Goal: Information Seeking & Learning: Get advice/opinions

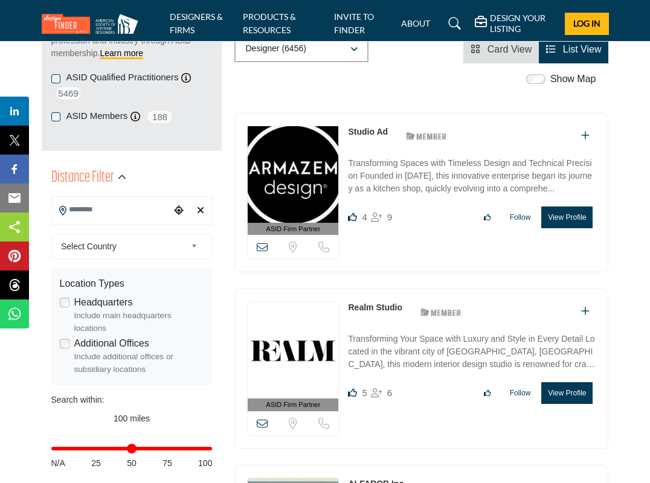
scroll to position [230, 0]
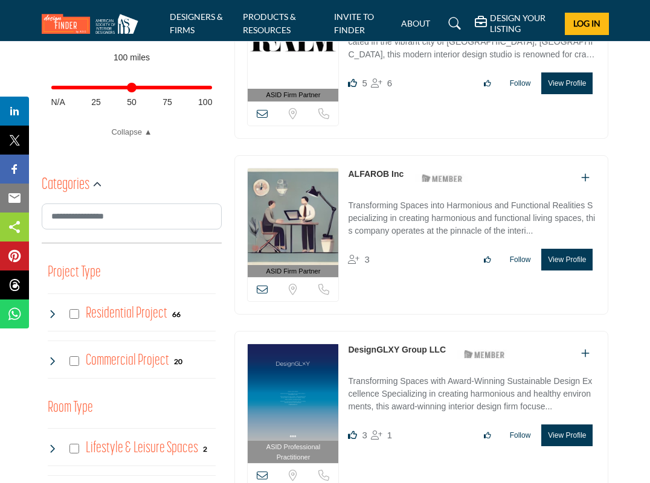
scroll to position [590, 0]
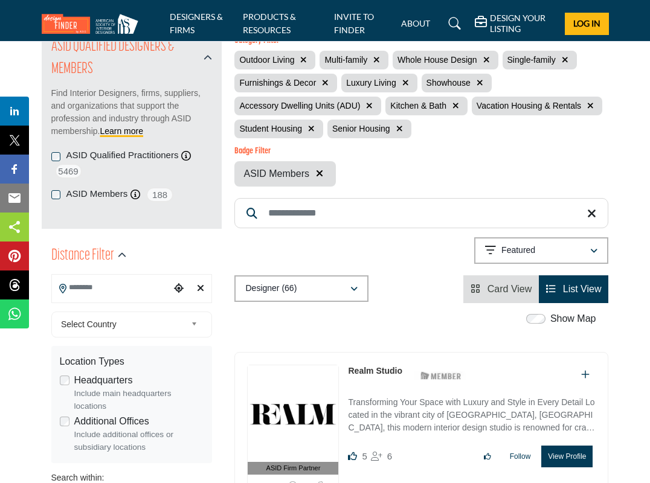
scroll to position [143, 0]
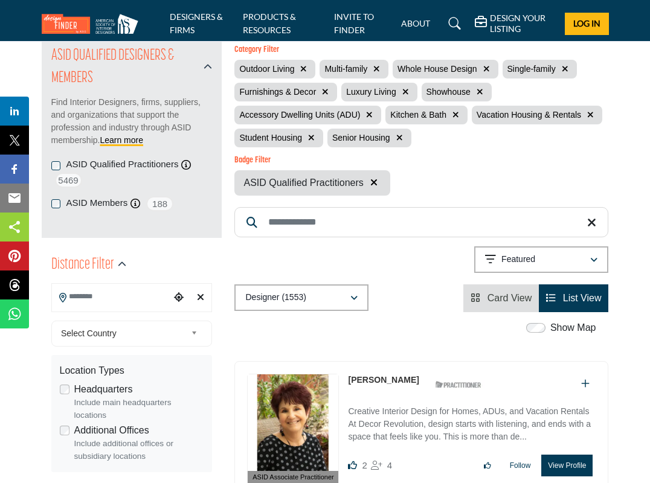
scroll to position [142, 0]
click at [357, 302] on icon "button" at bounding box center [354, 298] width 7 height 8
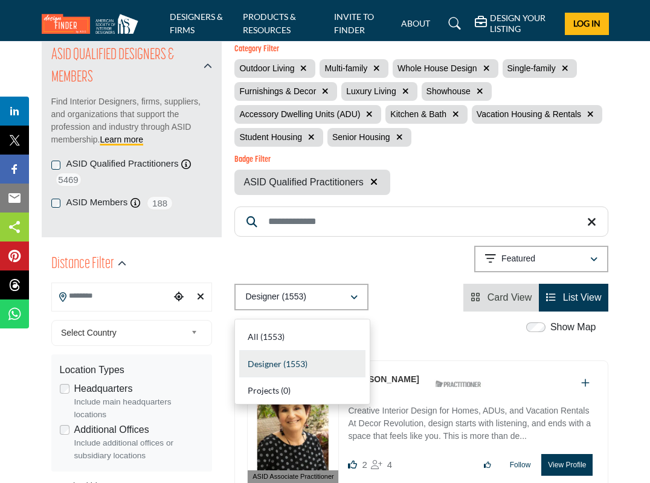
click at [383, 303] on div "Designer (1553) All (1553) Designer (1553) Products (0) Projects (0)" at bounding box center [421, 298] width 374 height 28
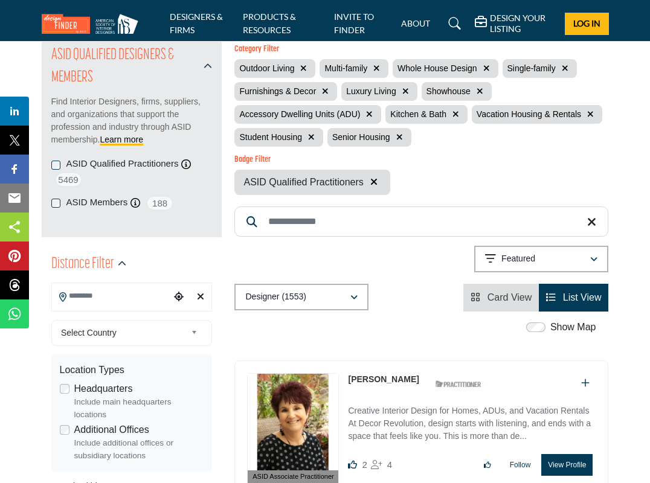
click at [310, 140] on icon "button" at bounding box center [311, 137] width 7 height 8
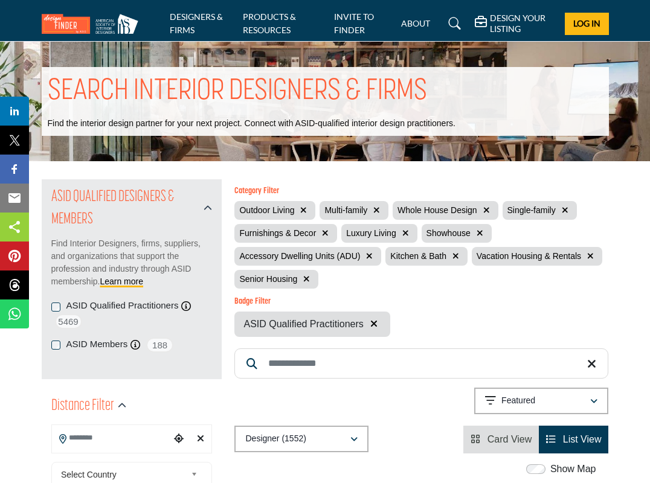
click at [308, 283] on icon "button" at bounding box center [306, 279] width 7 height 8
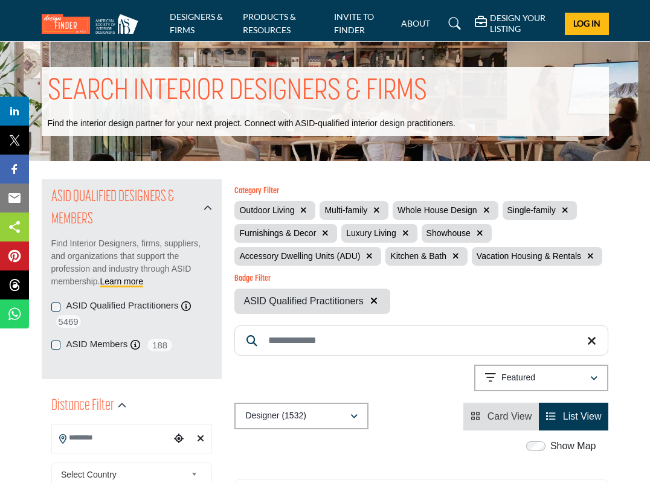
click at [370, 259] on icon "button" at bounding box center [369, 256] width 7 height 8
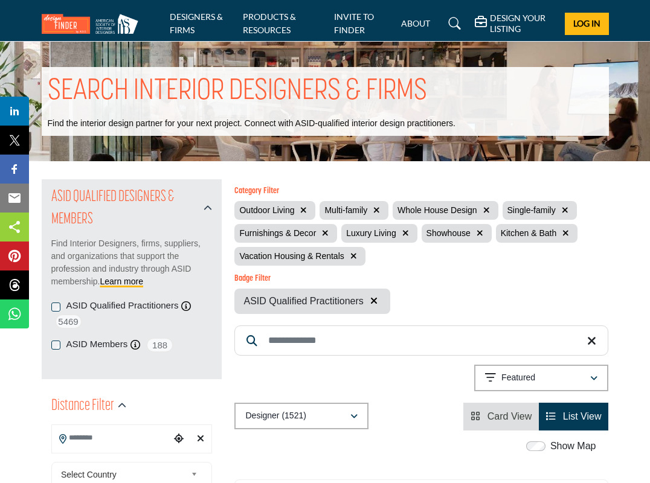
click at [353, 257] on icon "button" at bounding box center [354, 256] width 7 height 8
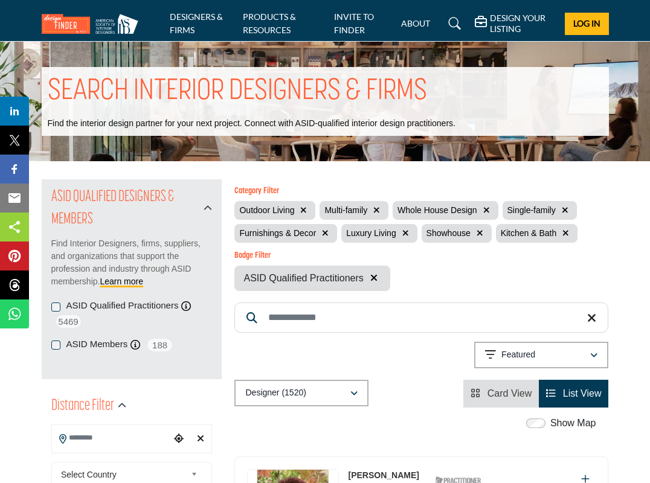
click at [325, 234] on icon "button" at bounding box center [325, 233] width 7 height 8
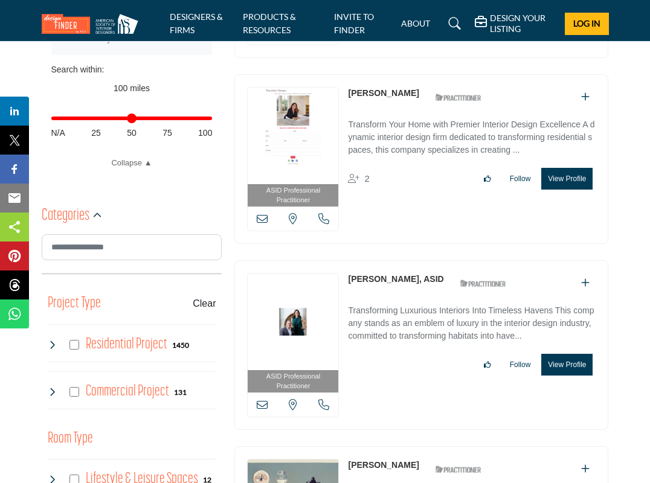
scroll to position [565, 0]
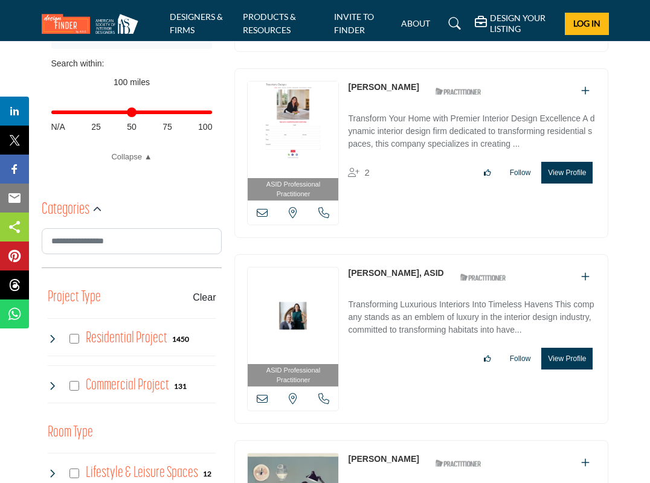
click at [52, 335] on icon at bounding box center [53, 339] width 10 height 10
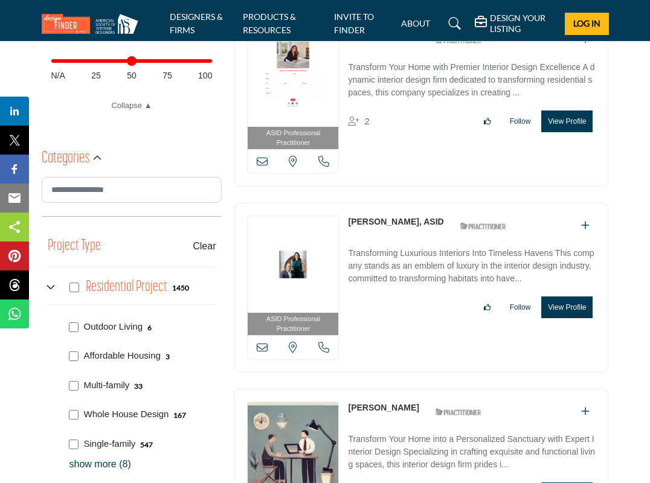
scroll to position [592, 0]
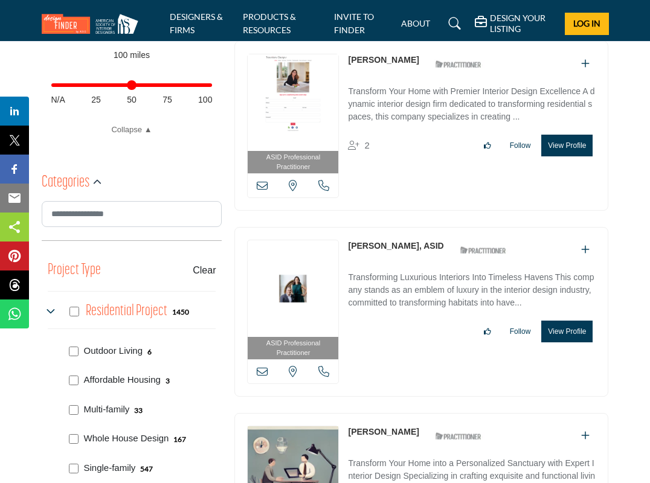
click at [51, 308] on icon at bounding box center [53, 312] width 10 height 10
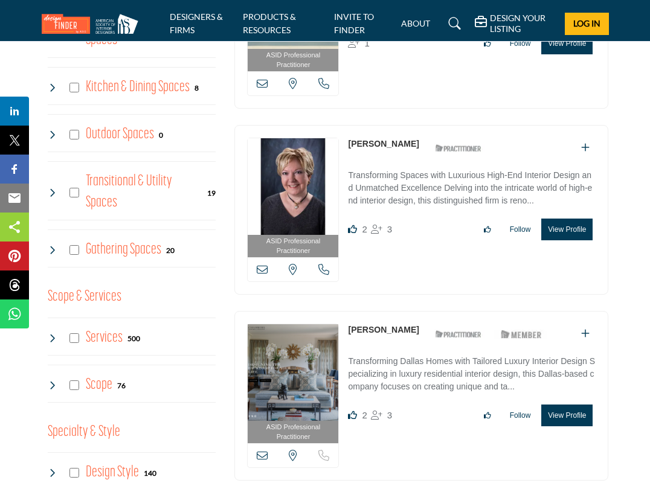
scroll to position [1075, 0]
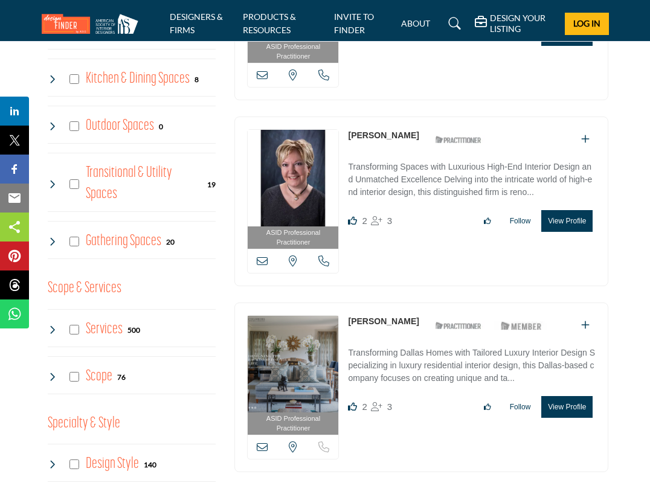
click at [53, 330] on icon at bounding box center [53, 330] width 10 height 10
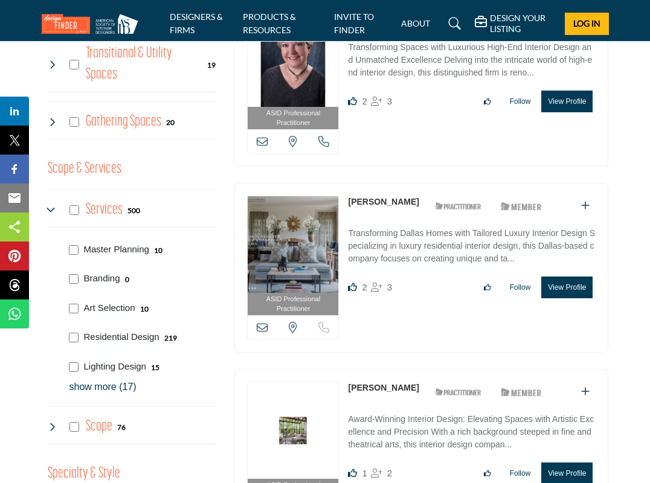
scroll to position [1195, 0]
click at [51, 205] on icon at bounding box center [53, 210] width 10 height 10
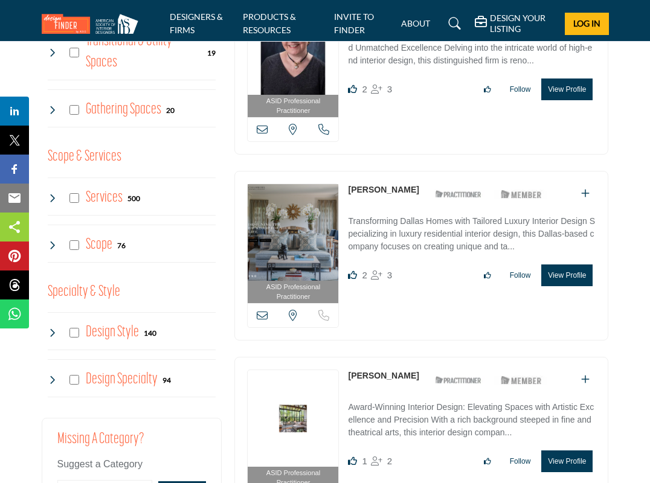
scroll to position [1221, 0]
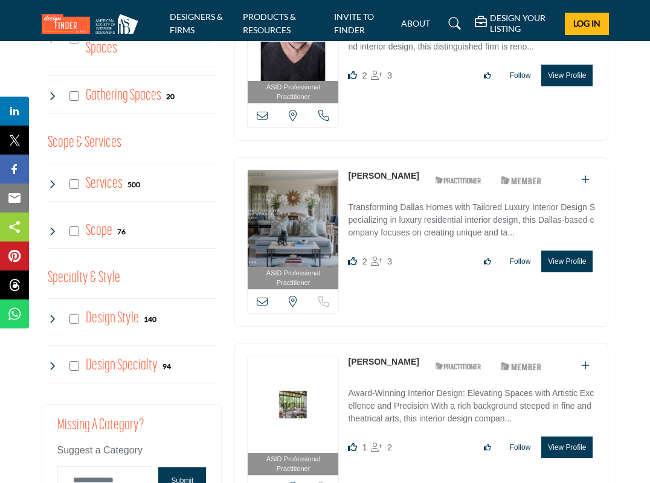
click at [54, 361] on icon at bounding box center [53, 366] width 10 height 10
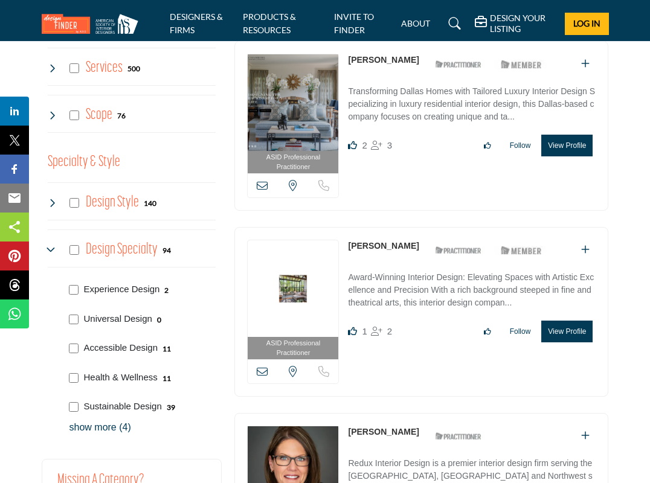
scroll to position [1338, 0]
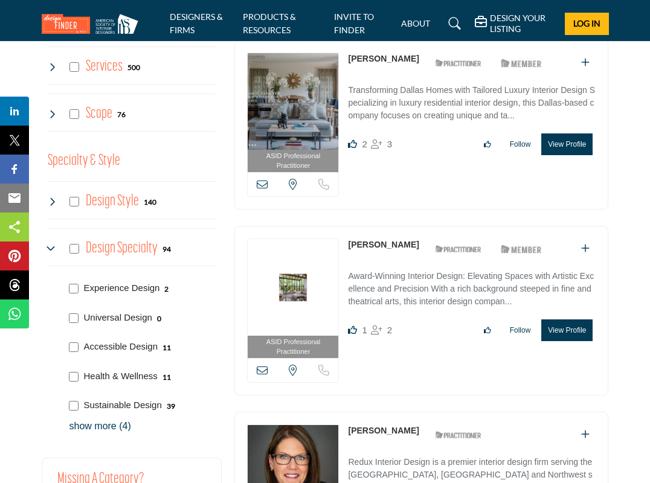
click at [113, 421] on p "show more (4)" at bounding box center [143, 426] width 147 height 15
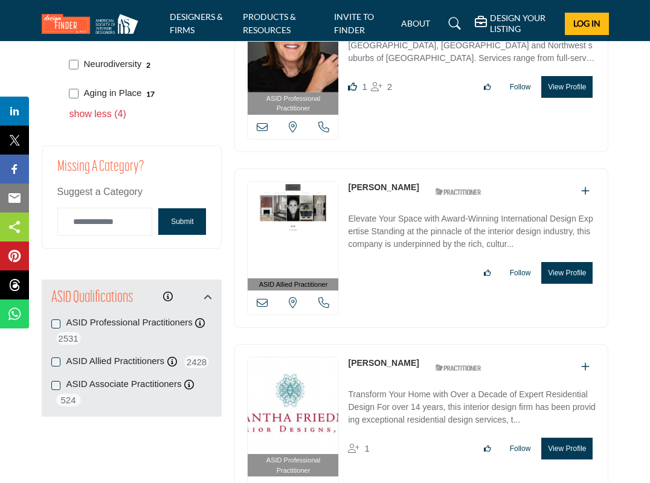
scroll to position [1768, 0]
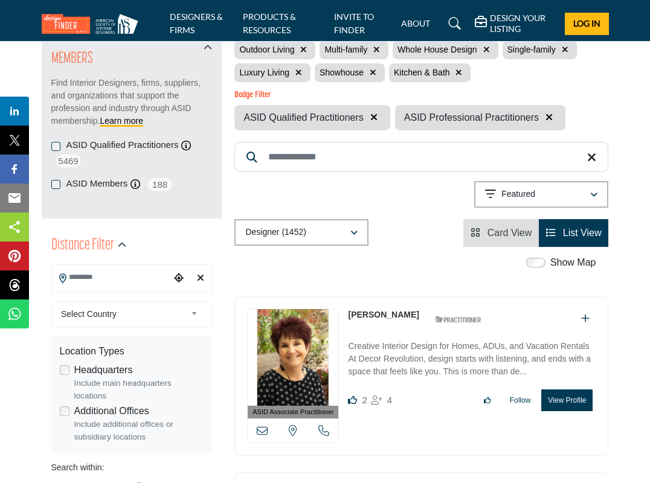
scroll to position [162, 0]
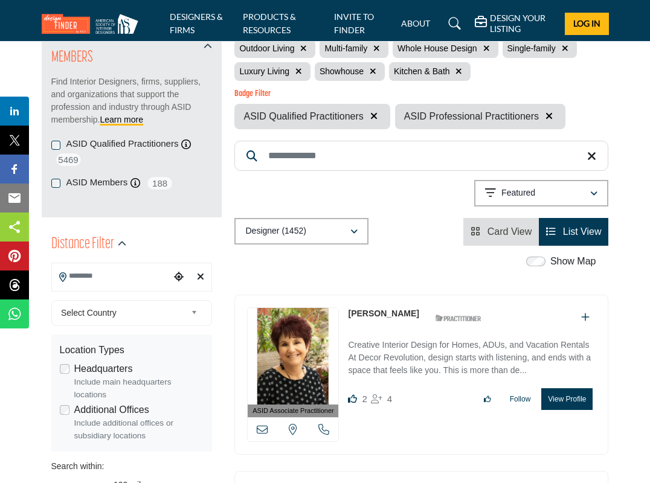
click at [94, 278] on input "Search Location" at bounding box center [111, 277] width 119 height 24
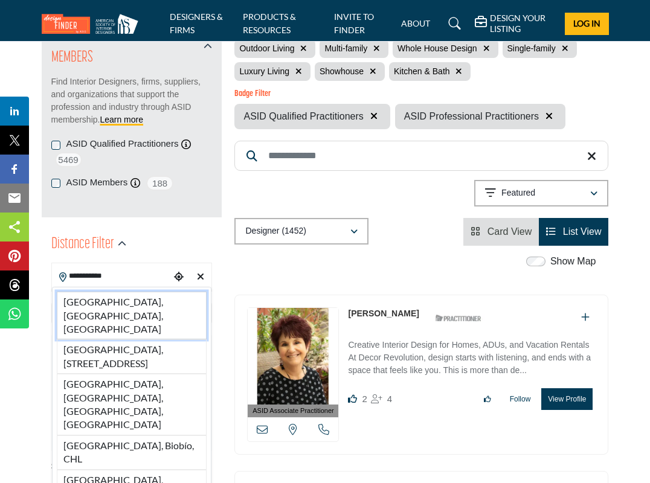
type input "**********"
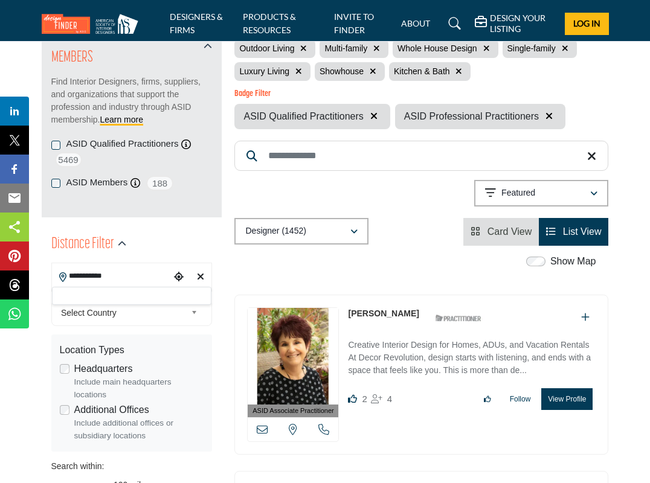
drag, startPoint x: 100, startPoint y: 295, endPoint x: 114, endPoint y: 304, distance: 17.1
click at [114, 304] on div at bounding box center [132, 296] width 160 height 18
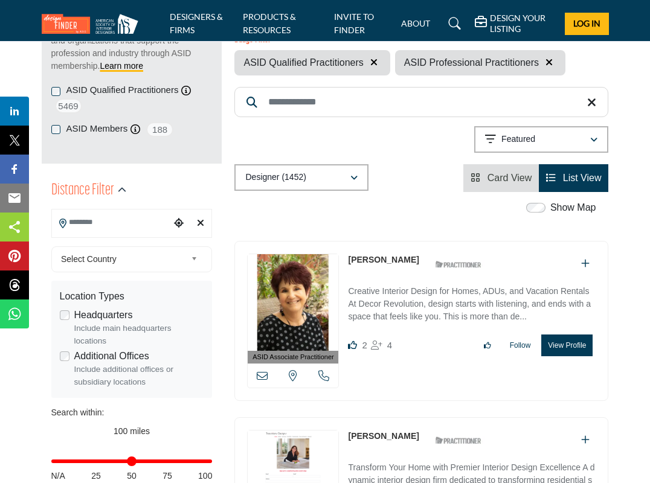
scroll to position [203, 0]
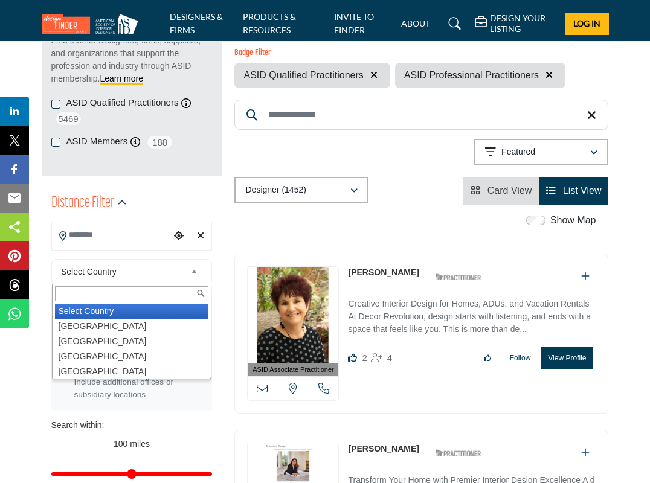
click at [133, 268] on span "Select Country" at bounding box center [123, 272] width 125 height 15
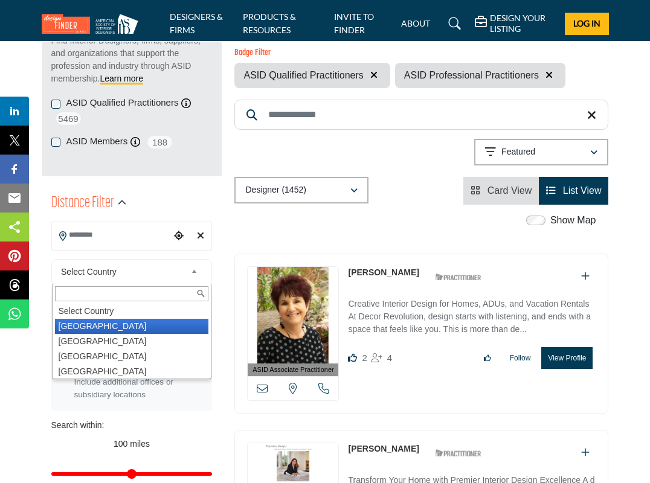
click at [104, 325] on li "[GEOGRAPHIC_DATA]" at bounding box center [132, 326] width 154 height 15
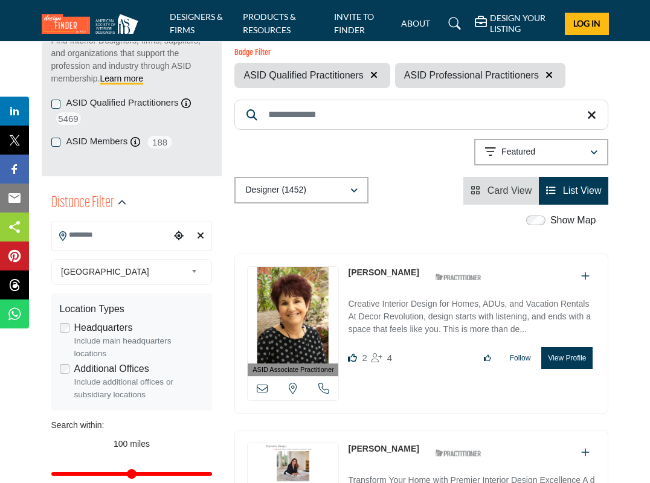
scroll to position [255, 0]
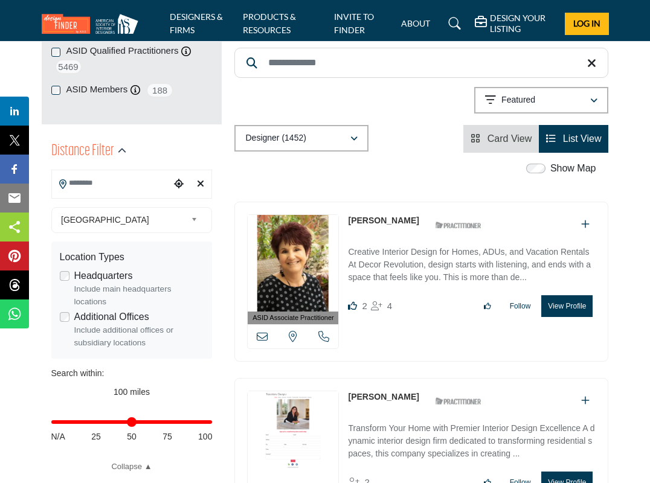
click at [104, 185] on input "Search Location" at bounding box center [111, 184] width 119 height 24
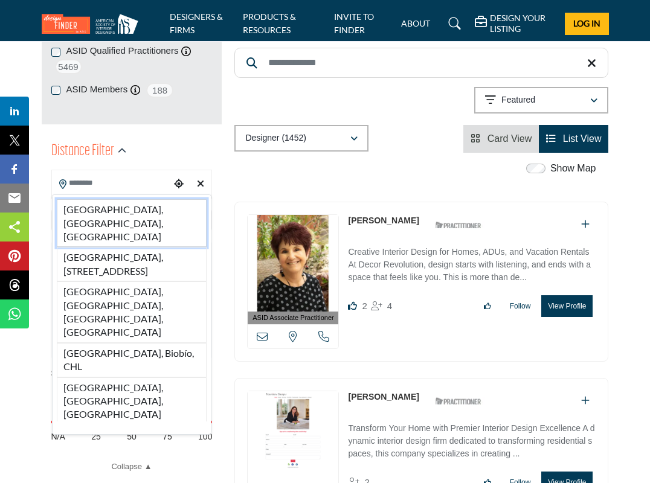
click at [106, 209] on li "[GEOGRAPHIC_DATA], [GEOGRAPHIC_DATA], [GEOGRAPHIC_DATA]" at bounding box center [132, 223] width 150 height 48
type input "**********"
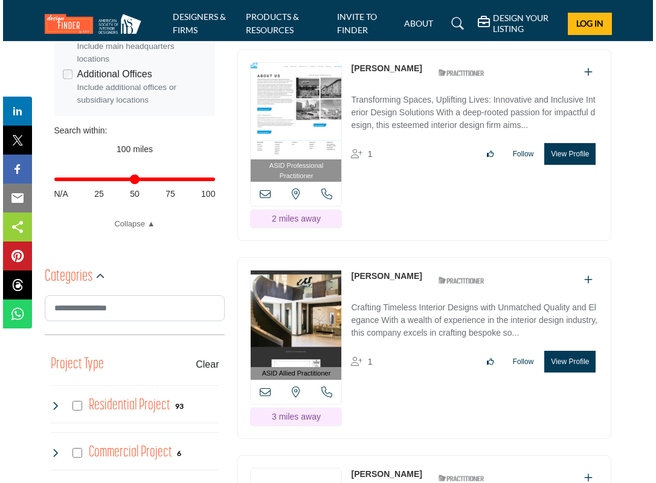
scroll to position [502, 0]
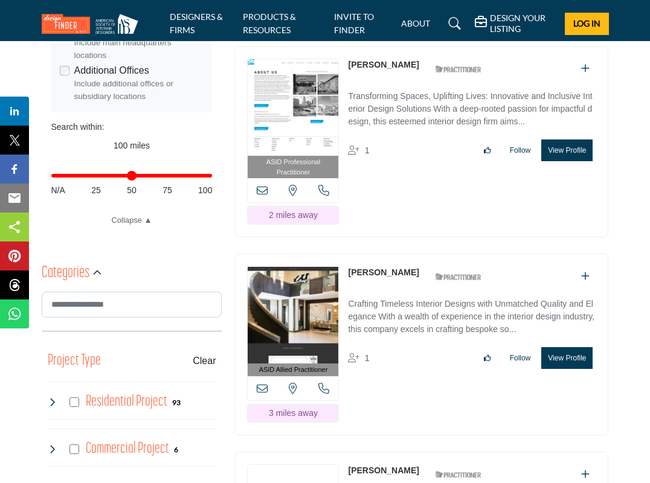
click at [563, 348] on button "View Profile" at bounding box center [567, 359] width 51 height 22
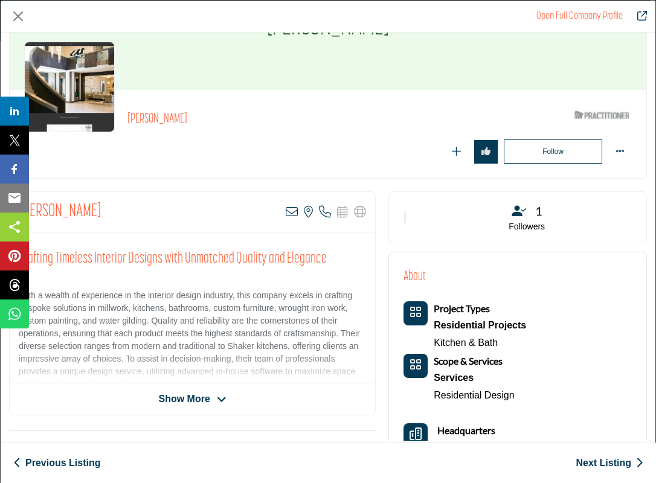
scroll to position [67, 0]
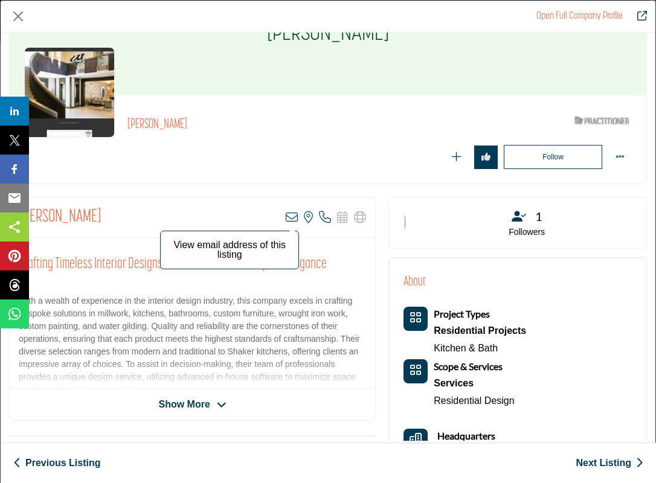
click at [286, 215] on icon "Company Data Modal" at bounding box center [292, 218] width 12 height 12
